Goal: Task Accomplishment & Management: Use online tool/utility

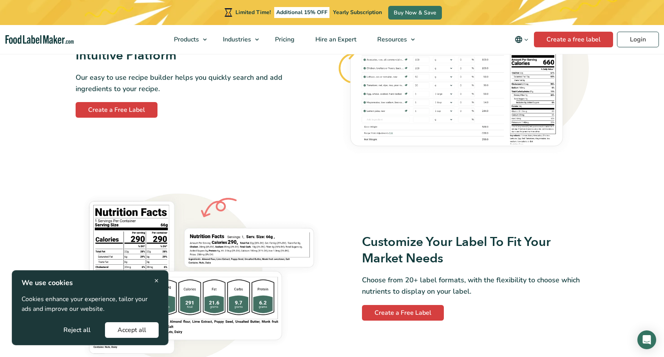
scroll to position [606, 0]
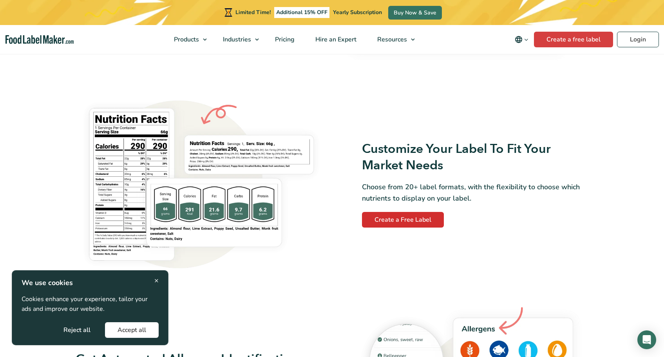
click at [399, 221] on link "Create a Free Label" at bounding box center [403, 220] width 82 height 16
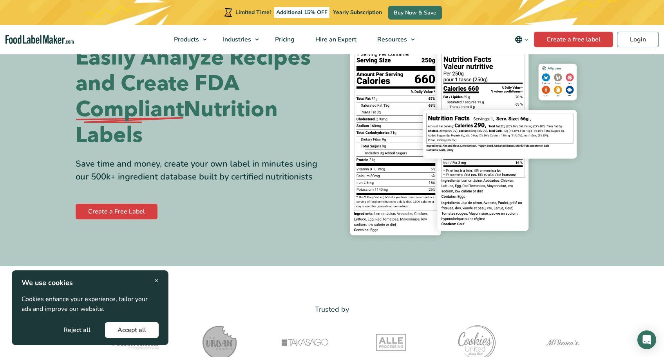
scroll to position [0, 0]
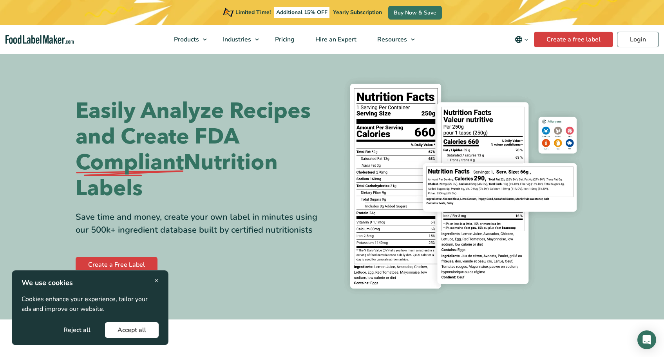
click at [154, 280] on span "×" at bounding box center [156, 281] width 4 height 11
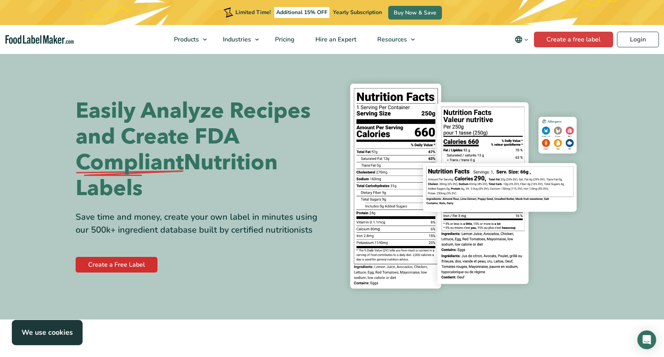
click at [141, 270] on link "Create a Free Label" at bounding box center [117, 265] width 82 height 16
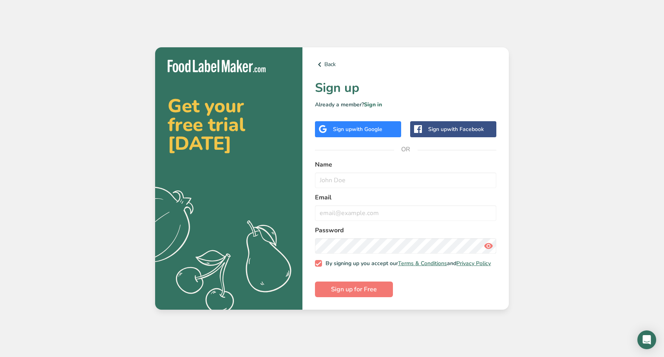
click at [342, 127] on div "Sign up with Google" at bounding box center [357, 129] width 49 height 8
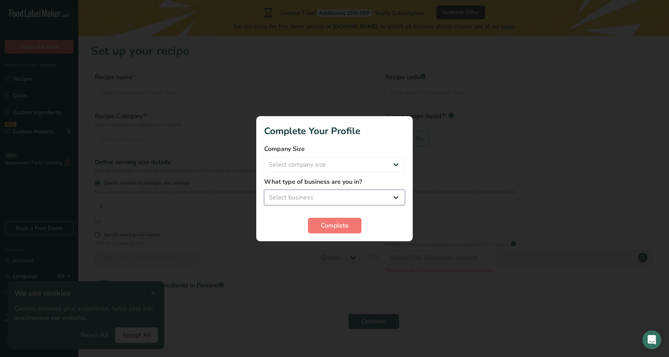
select select "8"
select select "1"
click at [328, 225] on span "Complete" at bounding box center [335, 225] width 28 height 9
